Goal: Transaction & Acquisition: Purchase product/service

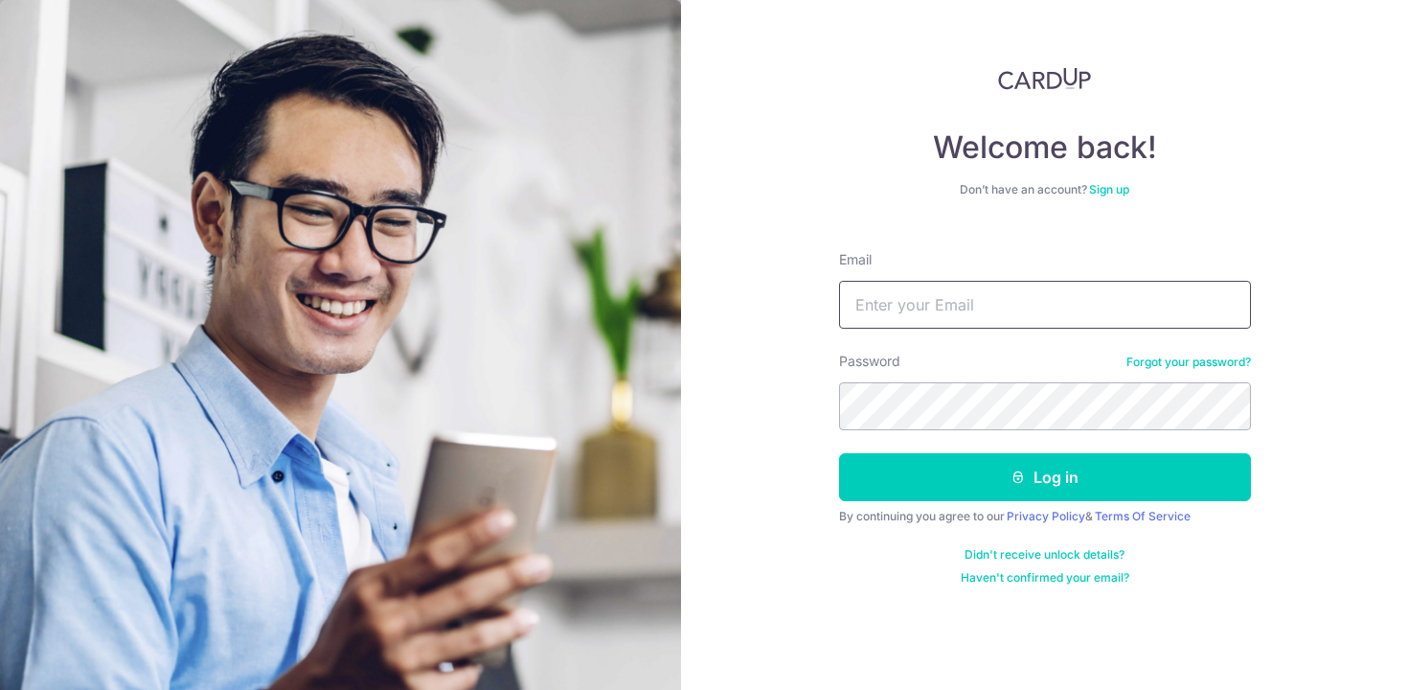
click at [929, 298] on input "Email" at bounding box center [1045, 305] width 412 height 48
type input "[EMAIL_ADDRESS][DOMAIN_NAME]"
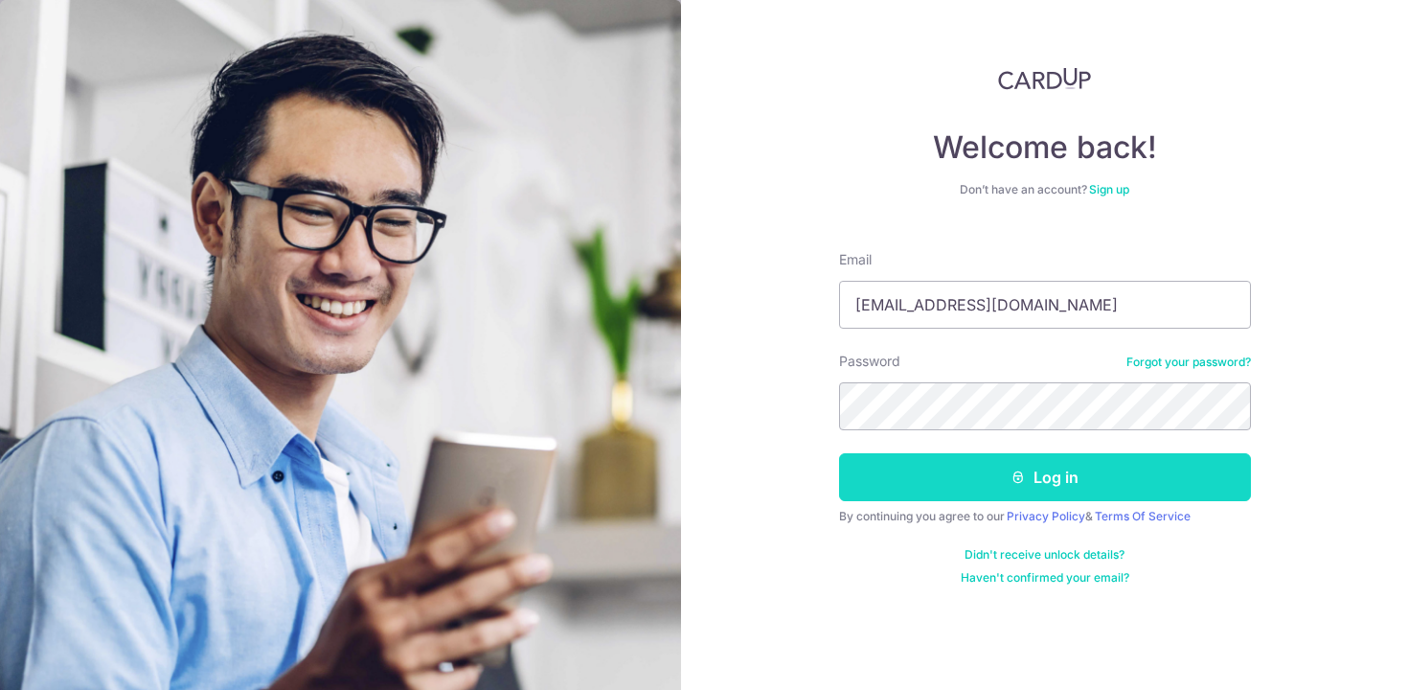
click at [1006, 485] on button "Log in" at bounding box center [1045, 477] width 412 height 48
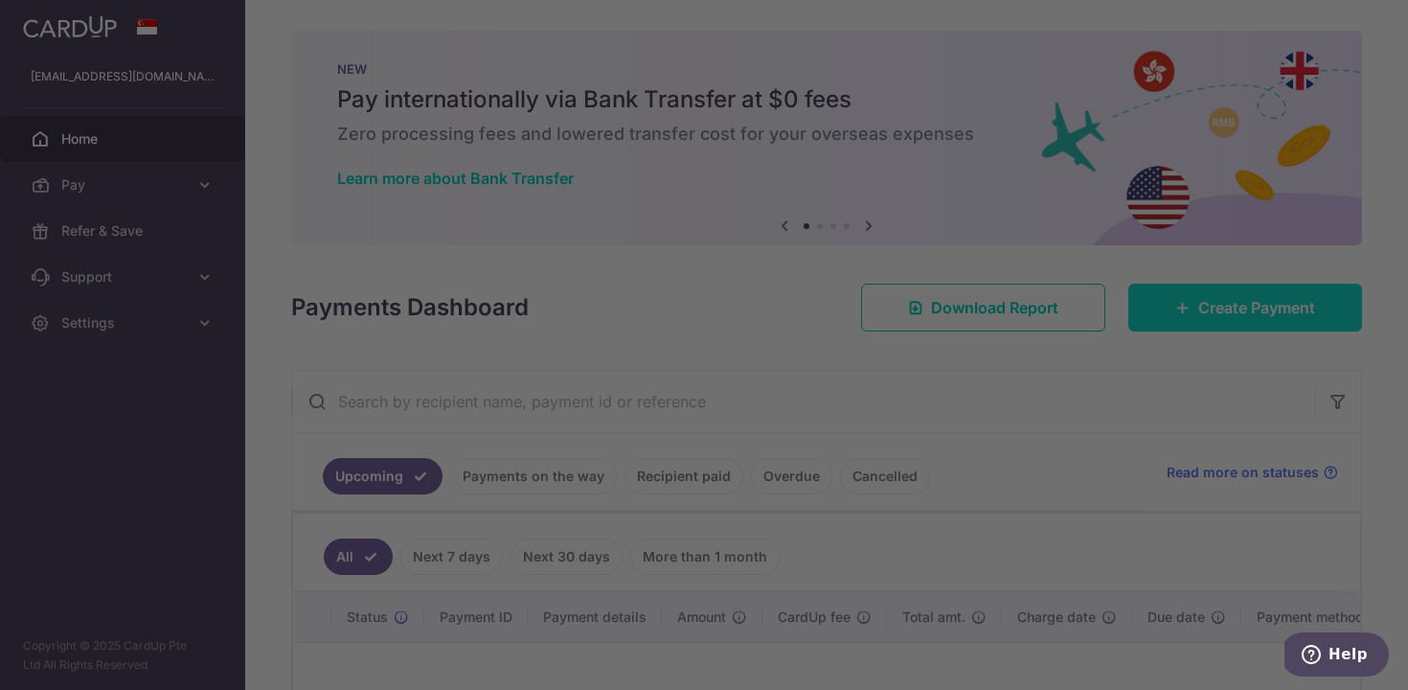
click at [1234, 299] on div at bounding box center [711, 348] width 1422 height 696
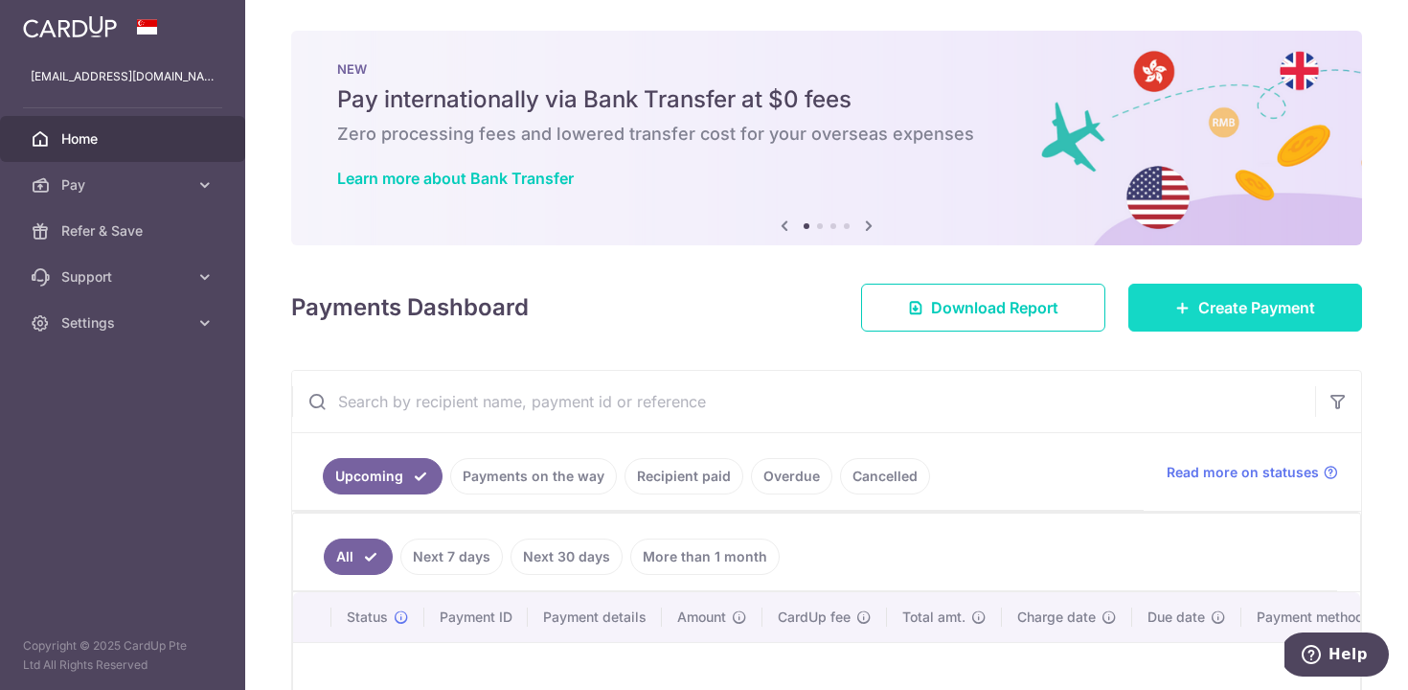
click at [1224, 305] on span "Create Payment" at bounding box center [1256, 307] width 117 height 23
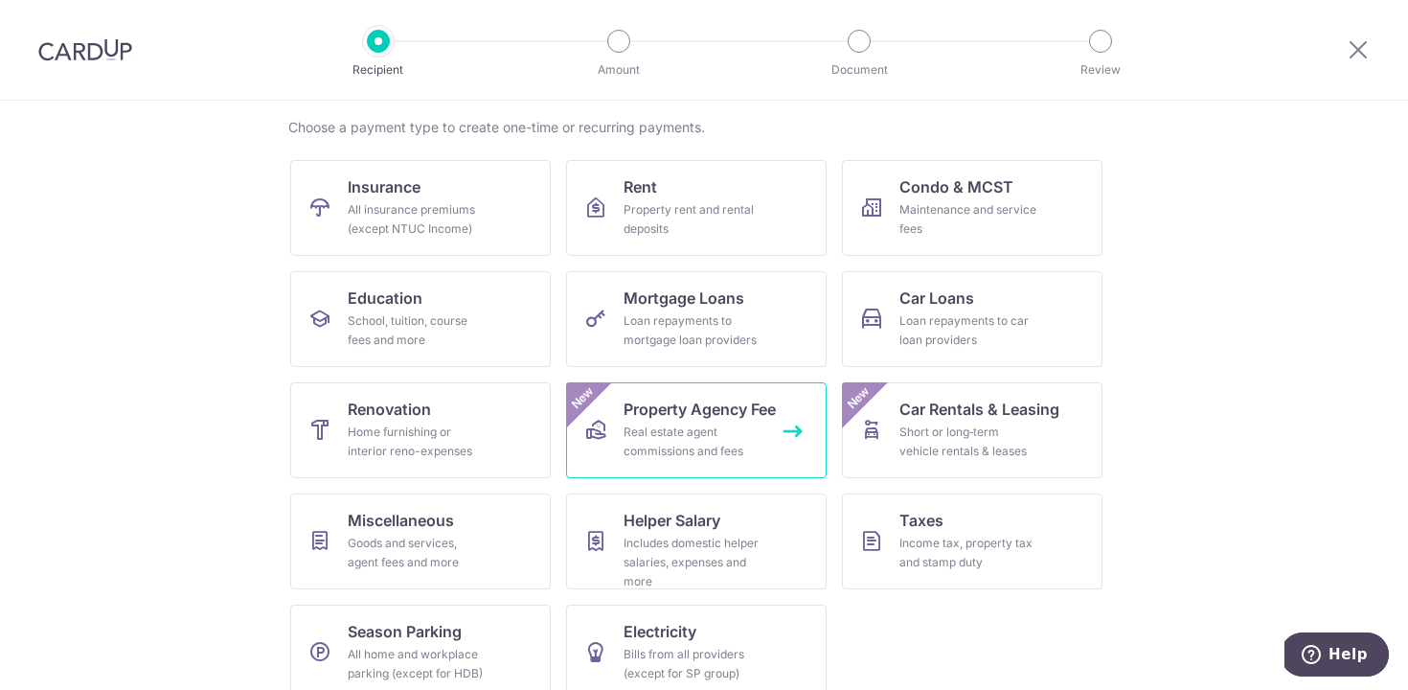
scroll to position [168, 0]
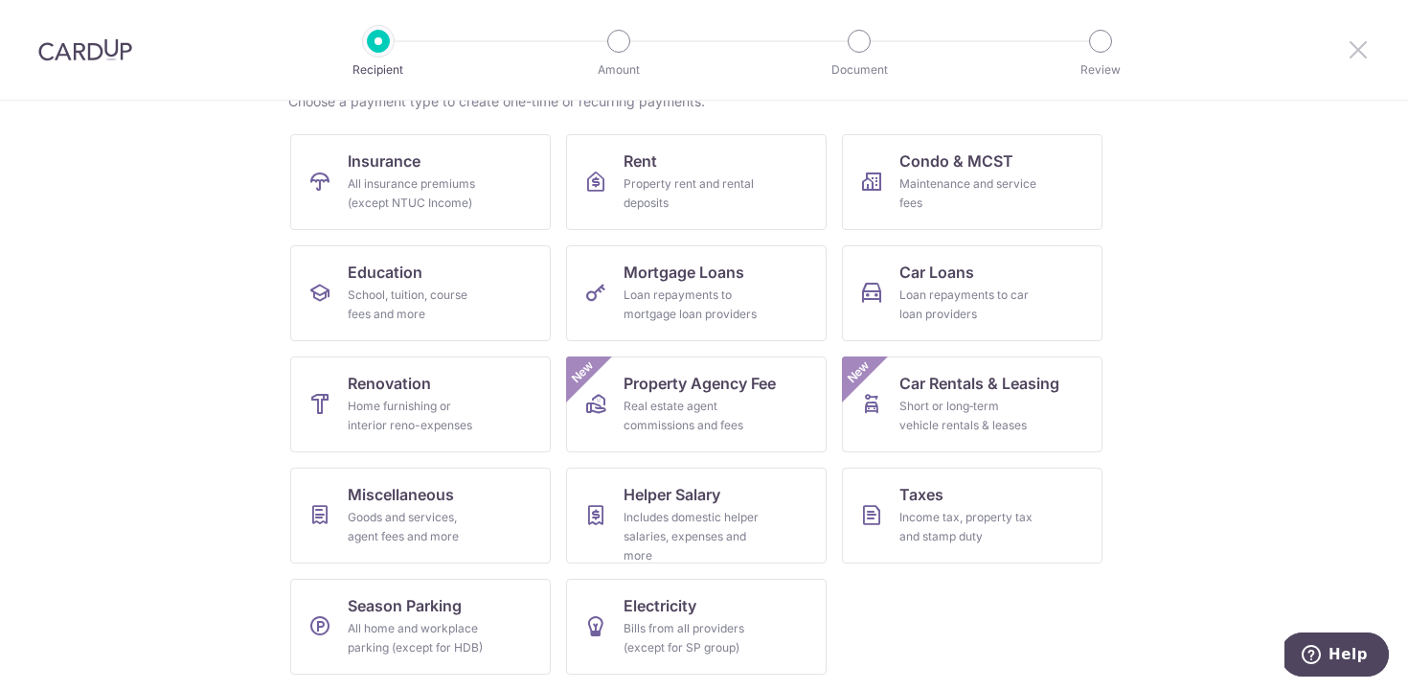
click at [1357, 42] on icon at bounding box center [1358, 49] width 23 height 24
